Goal: Check status: Check status

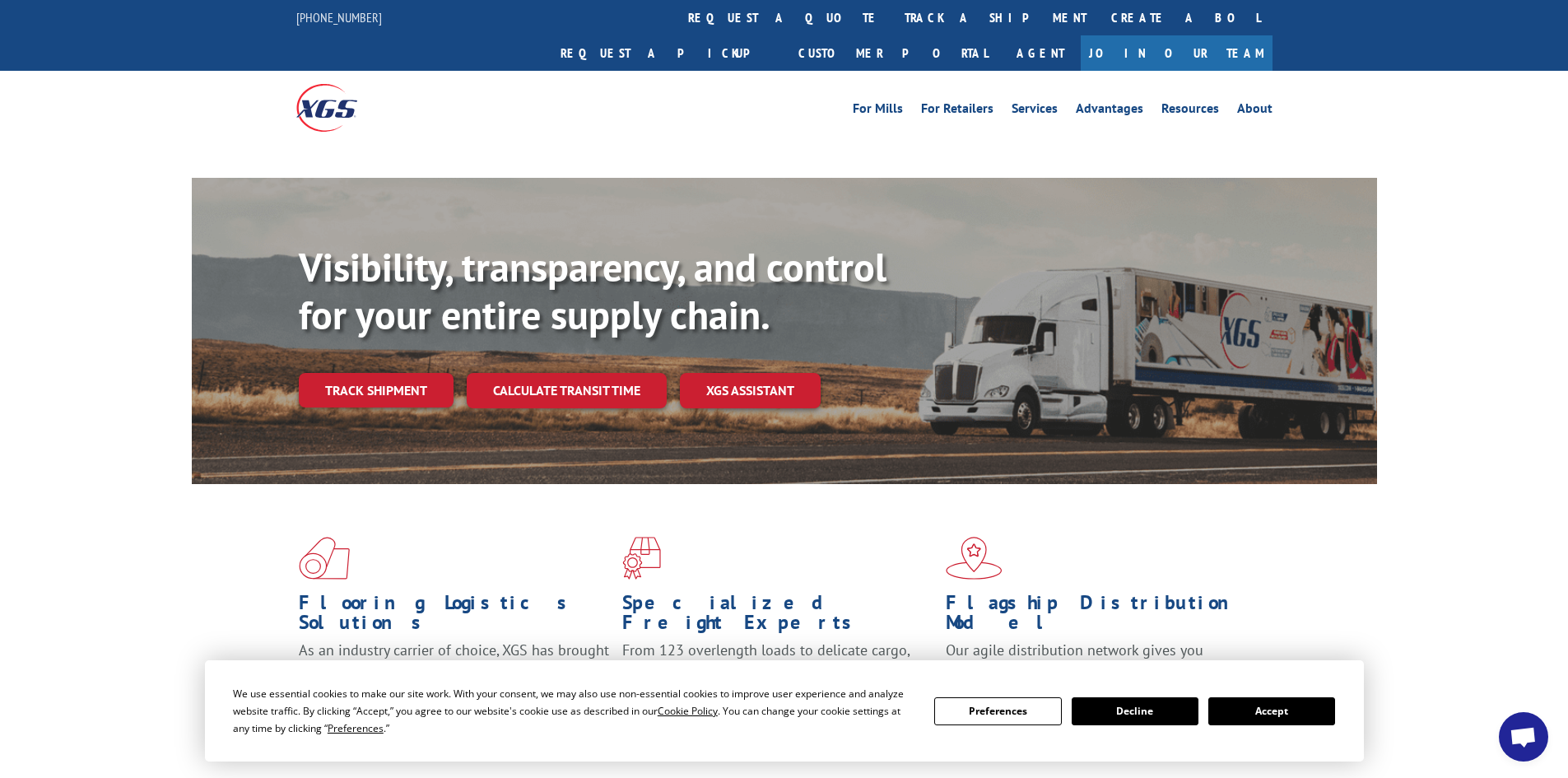
click at [725, 71] on div "For [PERSON_NAME] For Retailers Services Advantages Resources About For [PERSON…" at bounding box center [784, 107] width 976 height 73
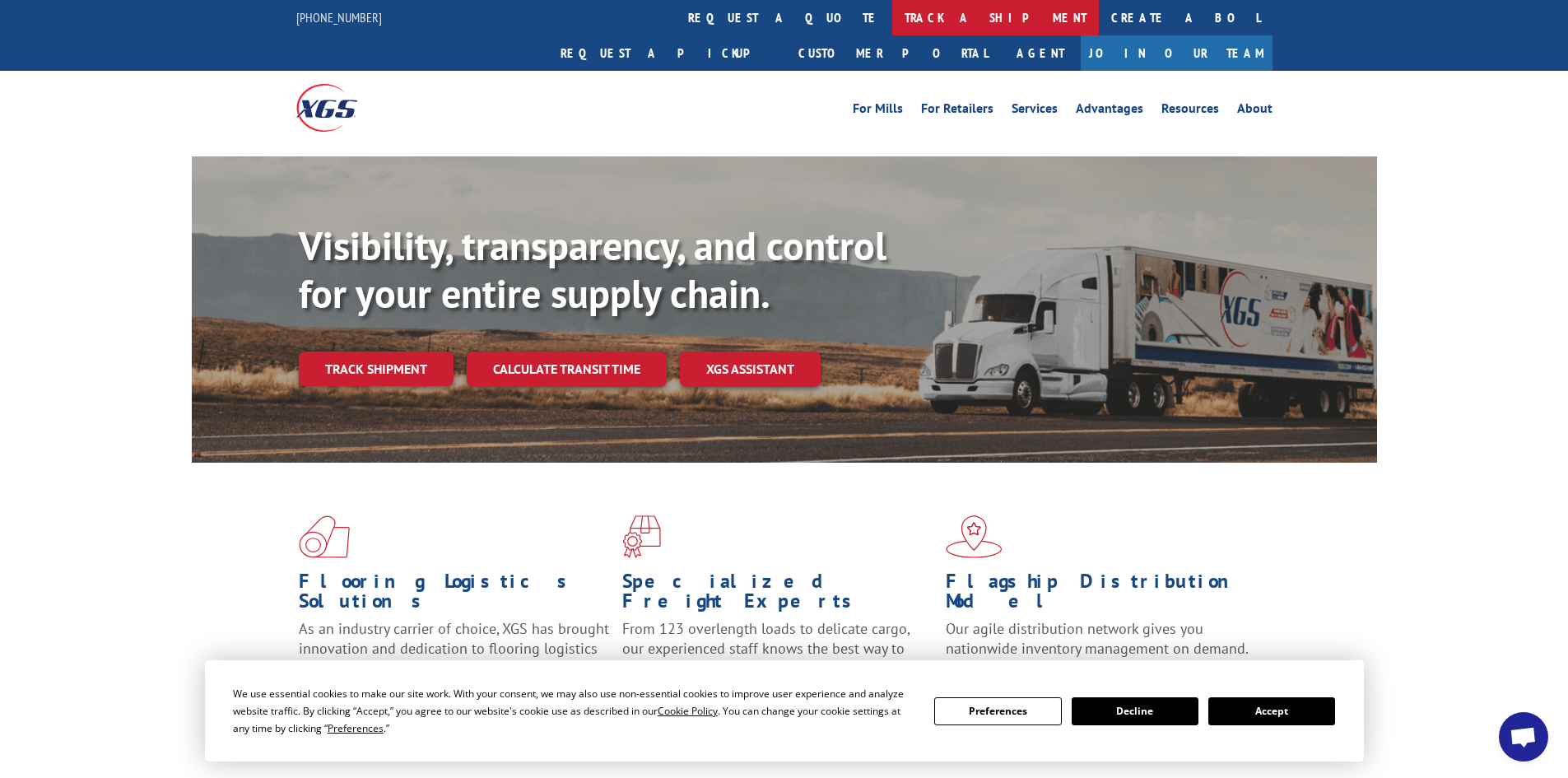
click at [892, 20] on link "track a shipment" at bounding box center [995, 17] width 207 height 36
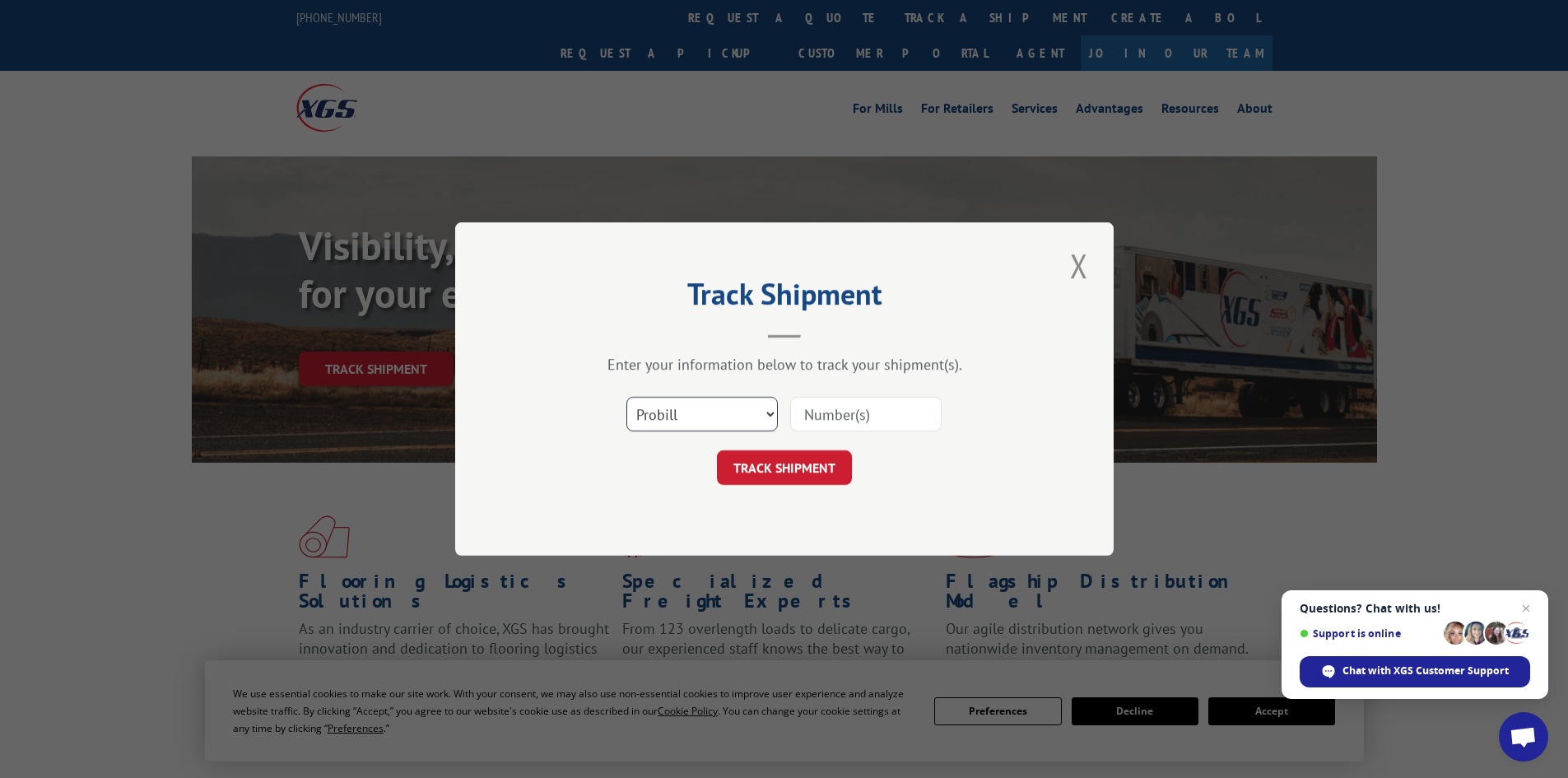
click at [653, 412] on select "Select category... Probill BOL PO" at bounding box center [701, 414] width 151 height 35
select select "bol"
click at [626, 397] on select "Select category... Probill BOL PO" at bounding box center [701, 414] width 151 height 35
click at [812, 412] on input at bounding box center [866, 414] width 151 height 35
paste input "5948887"
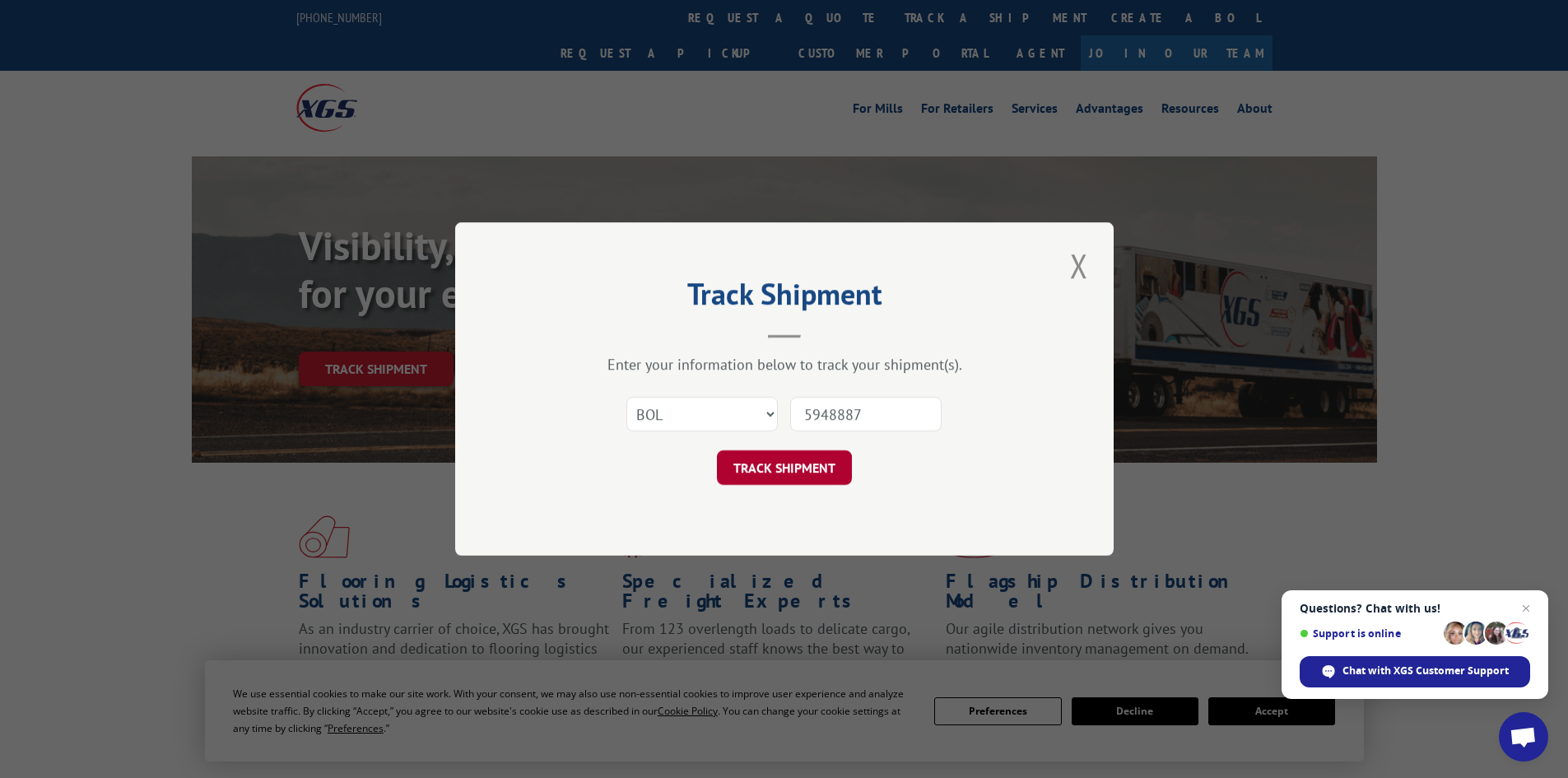
type input "5948887"
click at [814, 470] on button "TRACK SHIPMENT" at bounding box center [784, 468] width 135 height 35
